Goal: Answer question/provide support: Share knowledge or assist other users

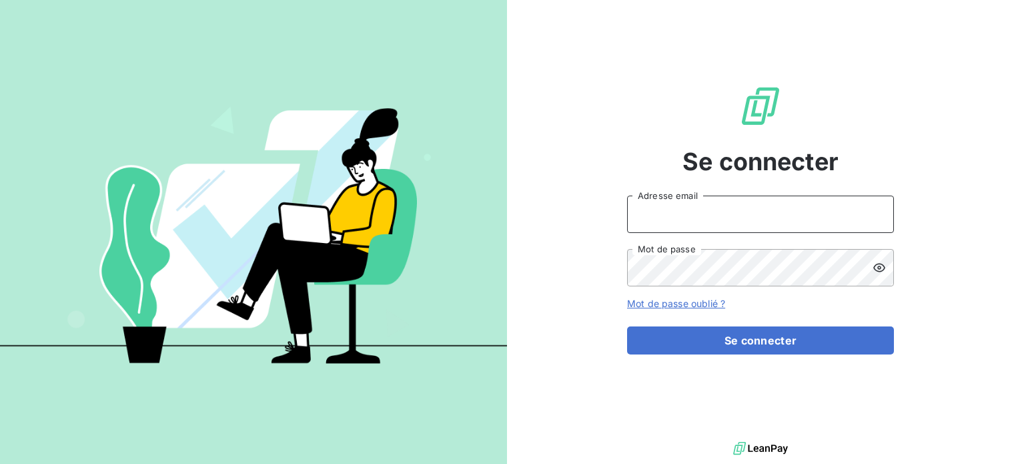
click at [740, 204] on input "Adresse email" at bounding box center [760, 213] width 267 height 37
type input "[EMAIL_ADDRESS][PERSON_NAME][DOMAIN_NAME]"
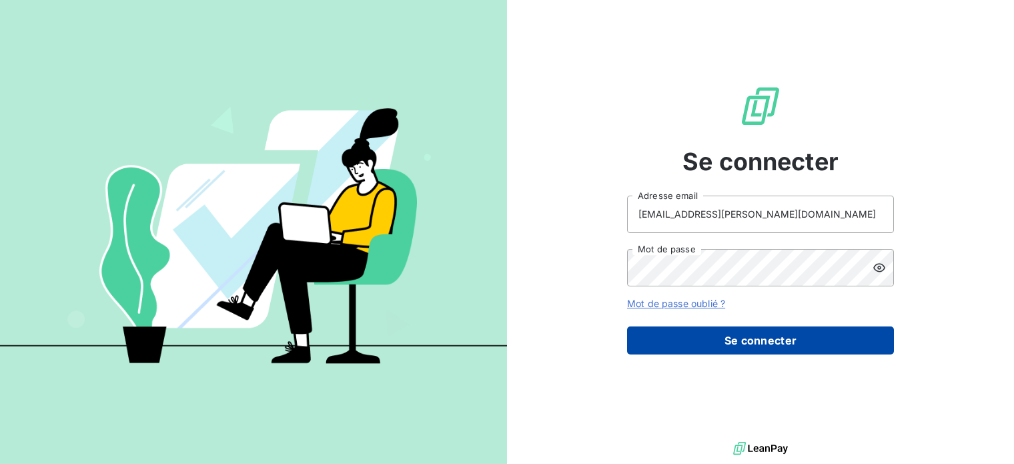
click at [762, 344] on button "Se connecter" at bounding box center [760, 340] width 267 height 28
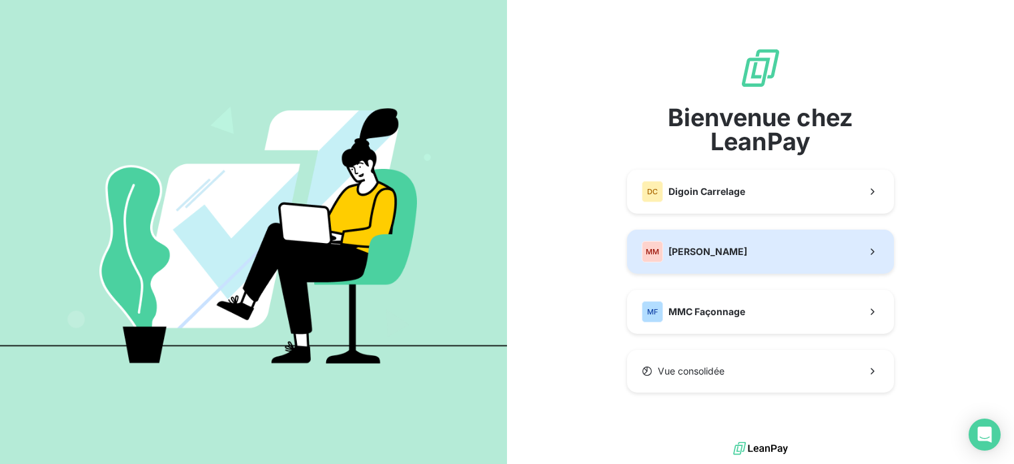
click at [742, 248] on button "MM [PERSON_NAME]" at bounding box center [760, 251] width 267 height 44
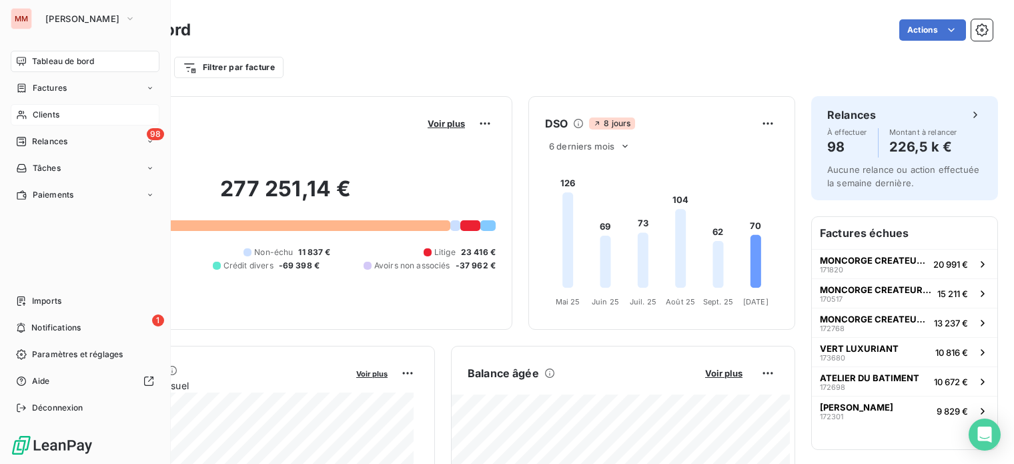
click at [35, 113] on span "Clients" at bounding box center [46, 115] width 27 height 12
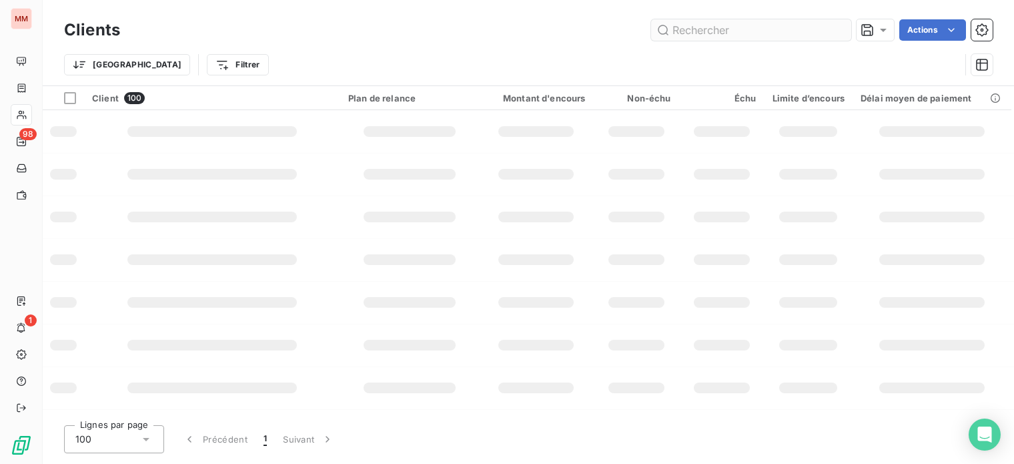
click at [761, 39] on input "text" at bounding box center [751, 29] width 200 height 21
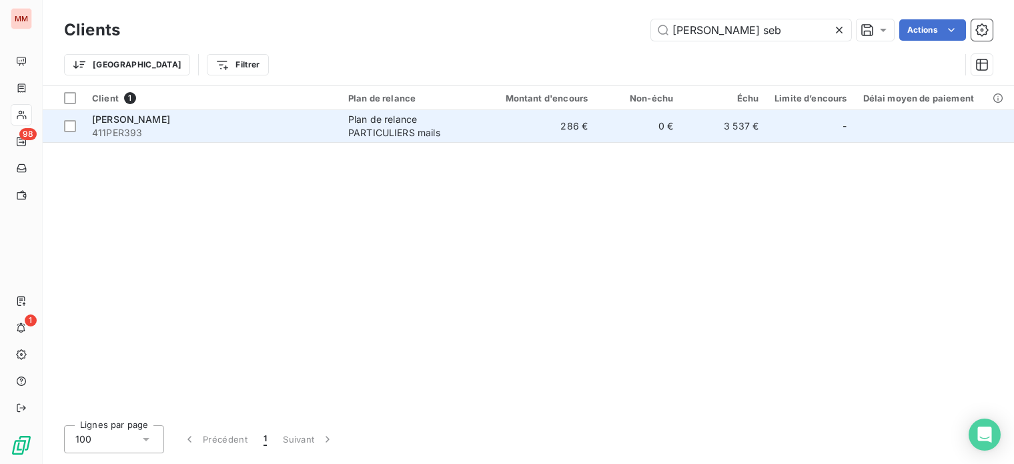
type input "[PERSON_NAME] seb"
click at [242, 125] on div "[PERSON_NAME]" at bounding box center [212, 119] width 240 height 13
click at [242, 125] on div "PEREZ SEBBAN" at bounding box center [212, 119] width 240 height 13
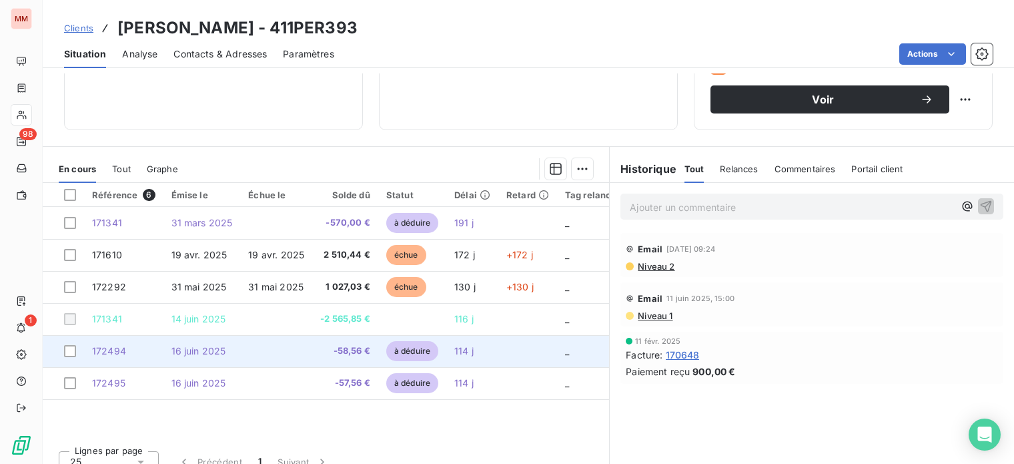
scroll to position [241, 0]
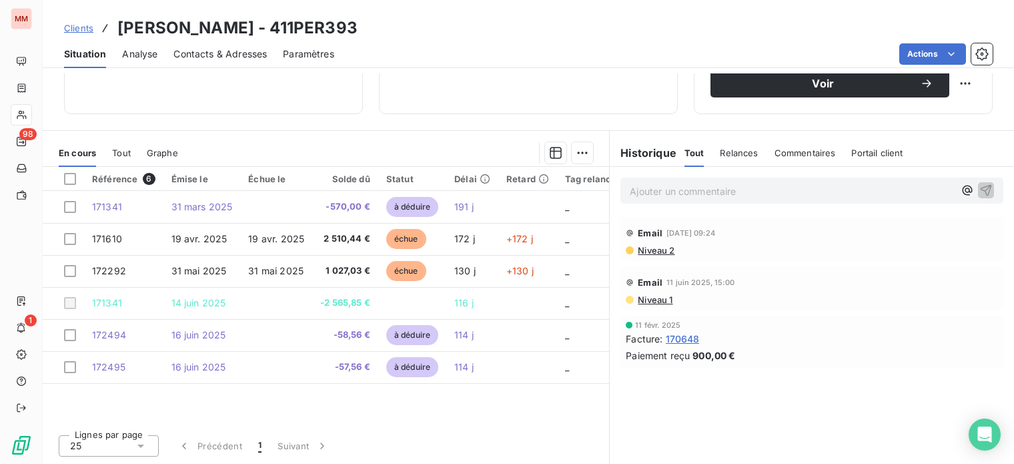
click at [738, 177] on div "Ajouter un commentaire ﻿" at bounding box center [812, 190] width 404 height 47
click at [738, 193] on p "Ajouter un commentaire ﻿" at bounding box center [792, 191] width 324 height 17
click at [984, 188] on div "revoir avec bérangère : litige" at bounding box center [811, 189] width 383 height 25
click at [979, 191] on icon "button" at bounding box center [985, 189] width 13 height 13
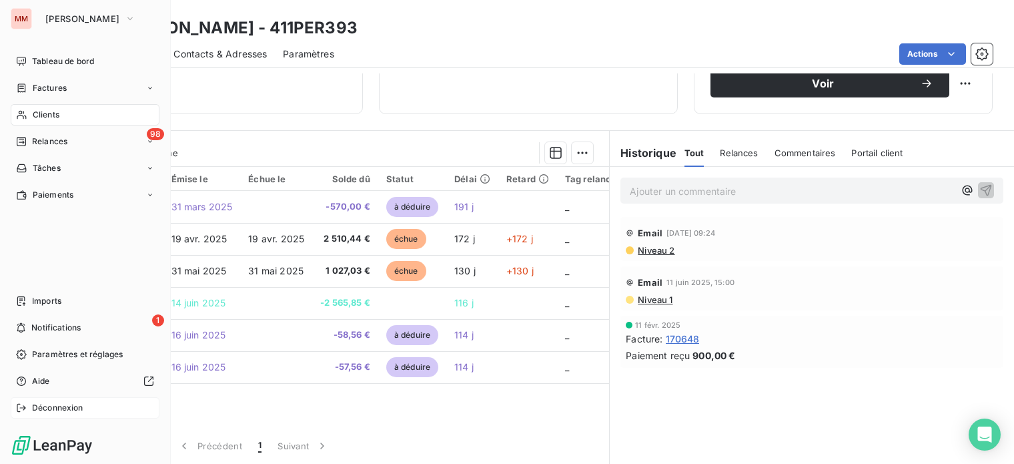
click at [53, 401] on div "Déconnexion" at bounding box center [85, 407] width 149 height 21
